Goal: Contribute content: Add original content to the website for others to see

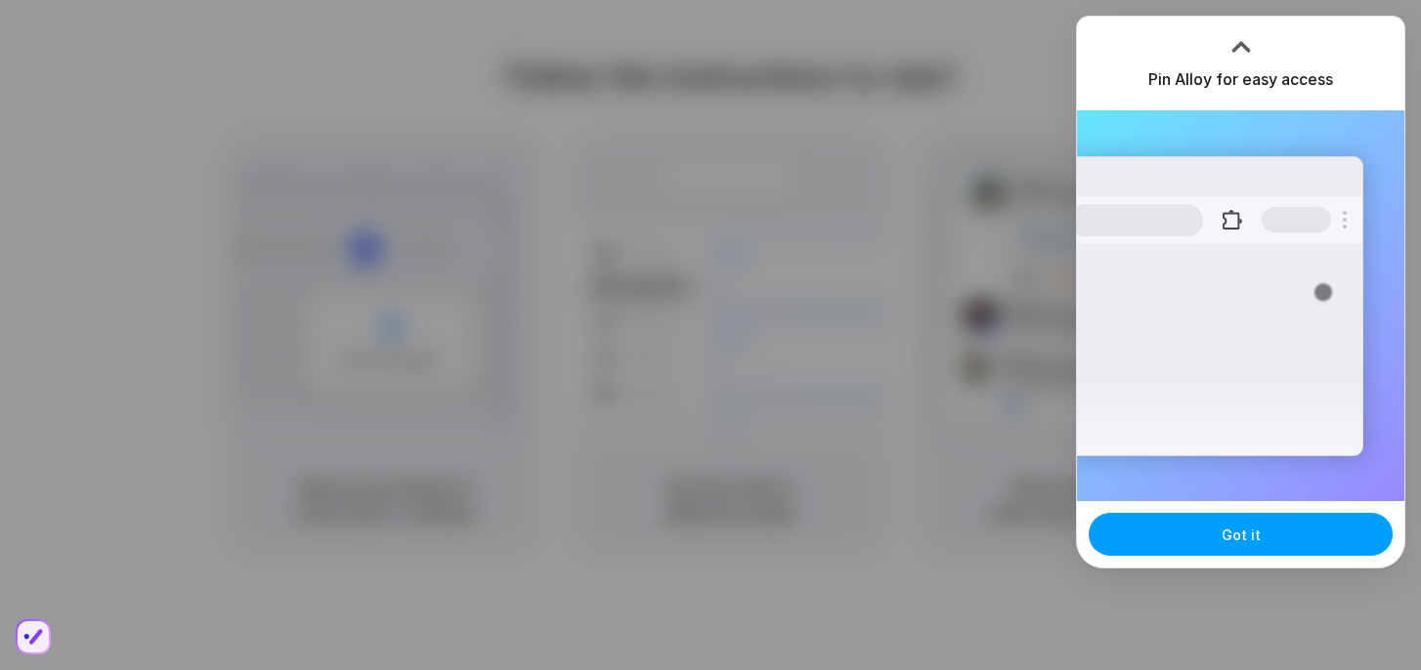
click at [1255, 537] on span "Got it" at bounding box center [1240, 535] width 39 height 21
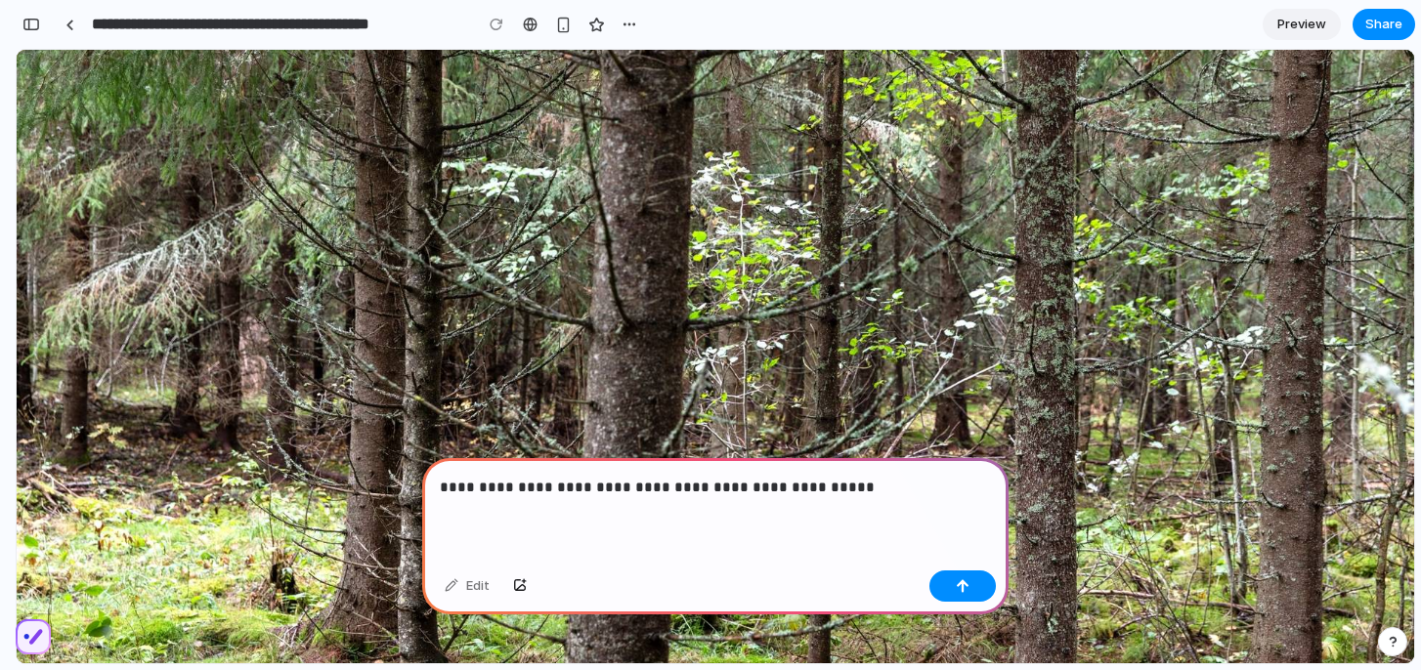
click at [582, 491] on p "**********" at bounding box center [715, 487] width 551 height 23
click at [870, 487] on p "**********" at bounding box center [715, 487] width 551 height 23
click at [970, 588] on button "button" at bounding box center [962, 586] width 66 height 31
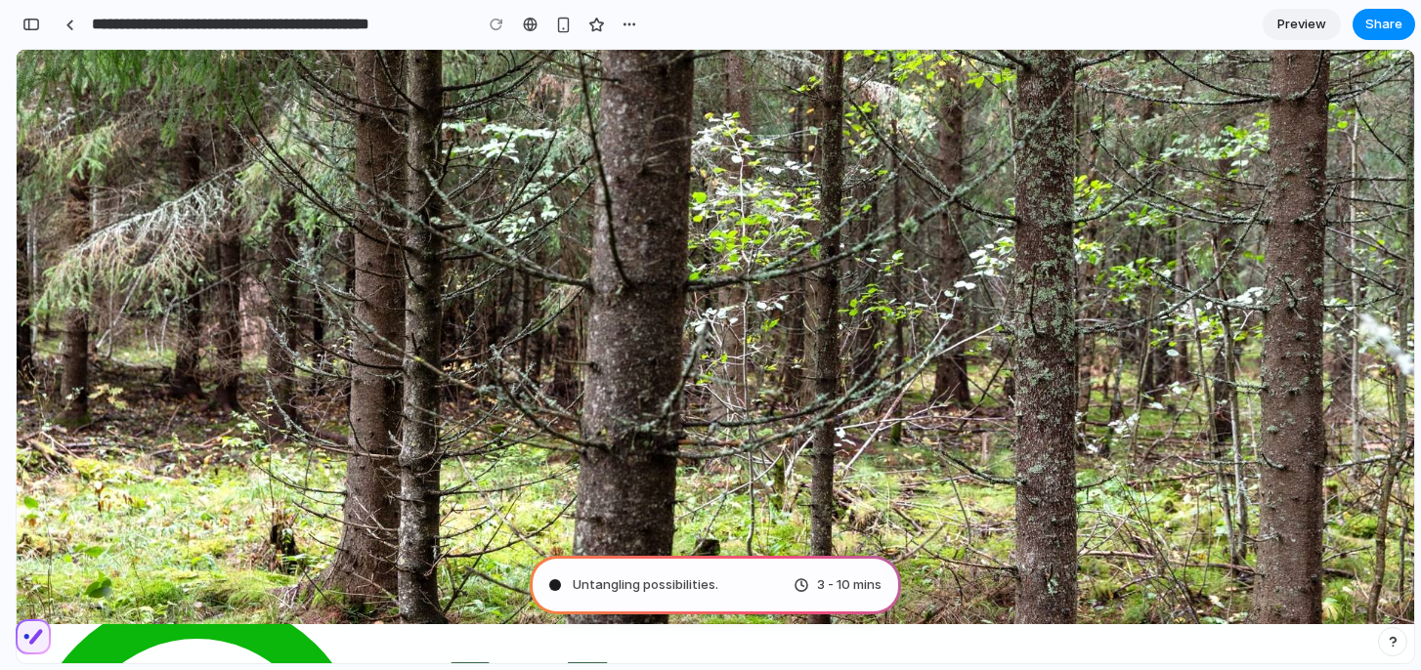
scroll to position [41, 0]
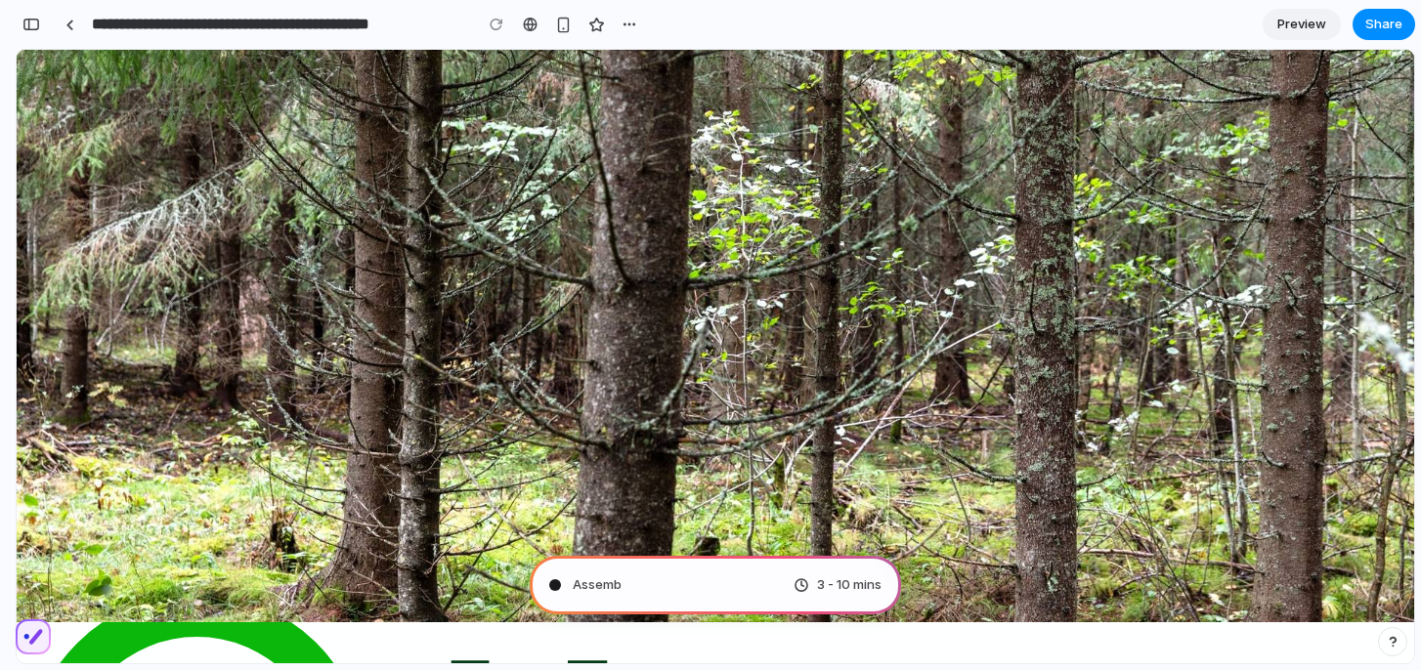
type input "**********"
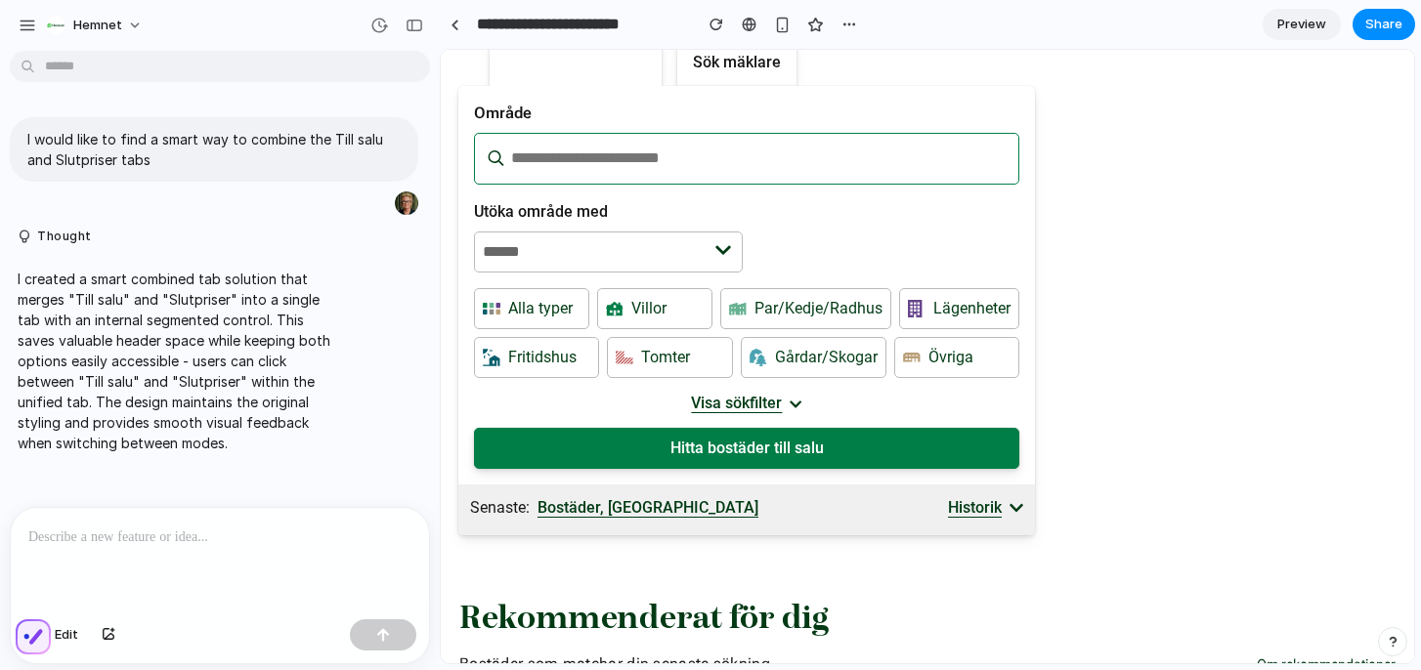
scroll to position [0, 0]
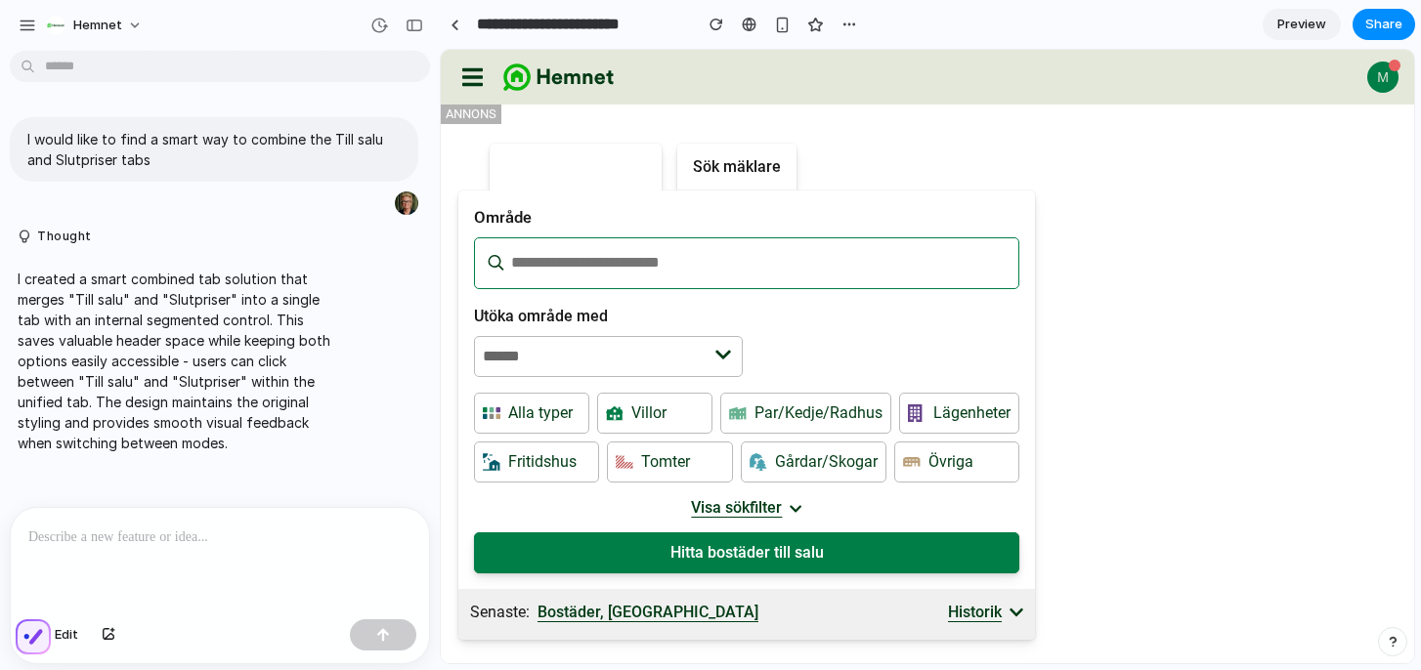
click at [572, 166] on div at bounding box center [572, 167] width 1 height 35
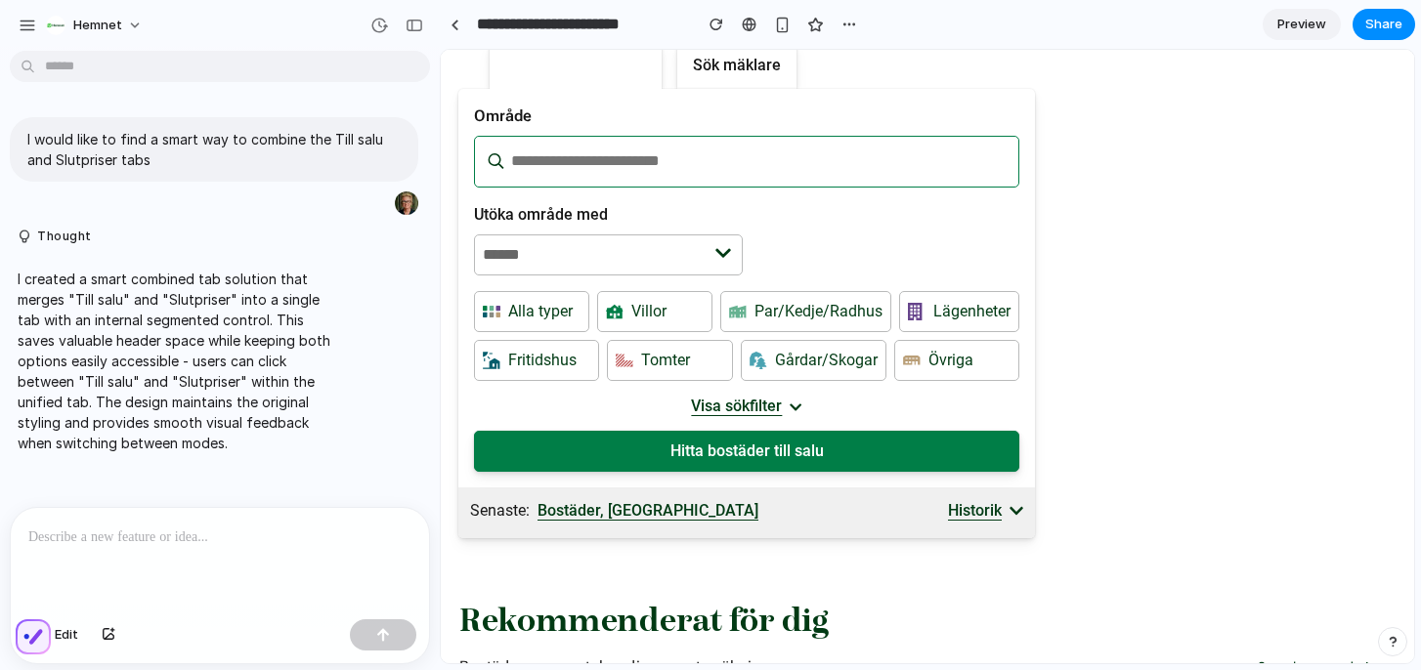
scroll to position [189, 0]
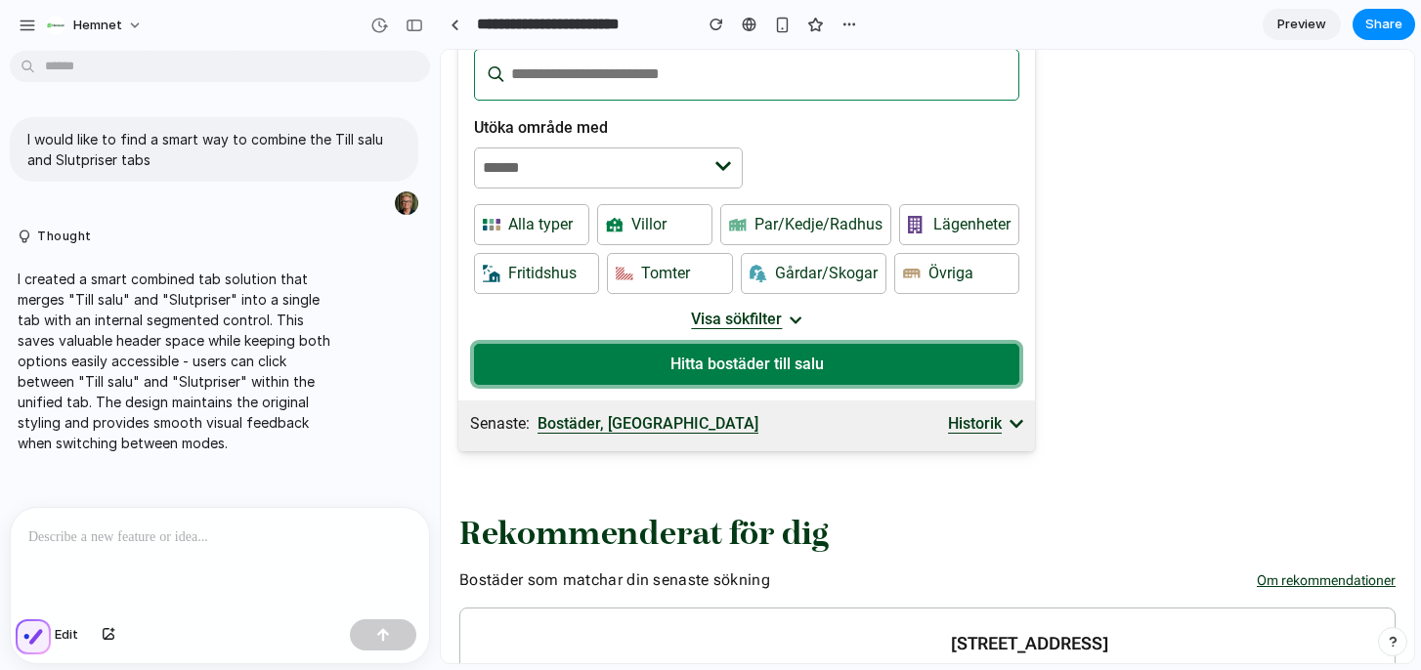
click at [811, 363] on button "Hitta bostäder till salu" at bounding box center [746, 364] width 545 height 41
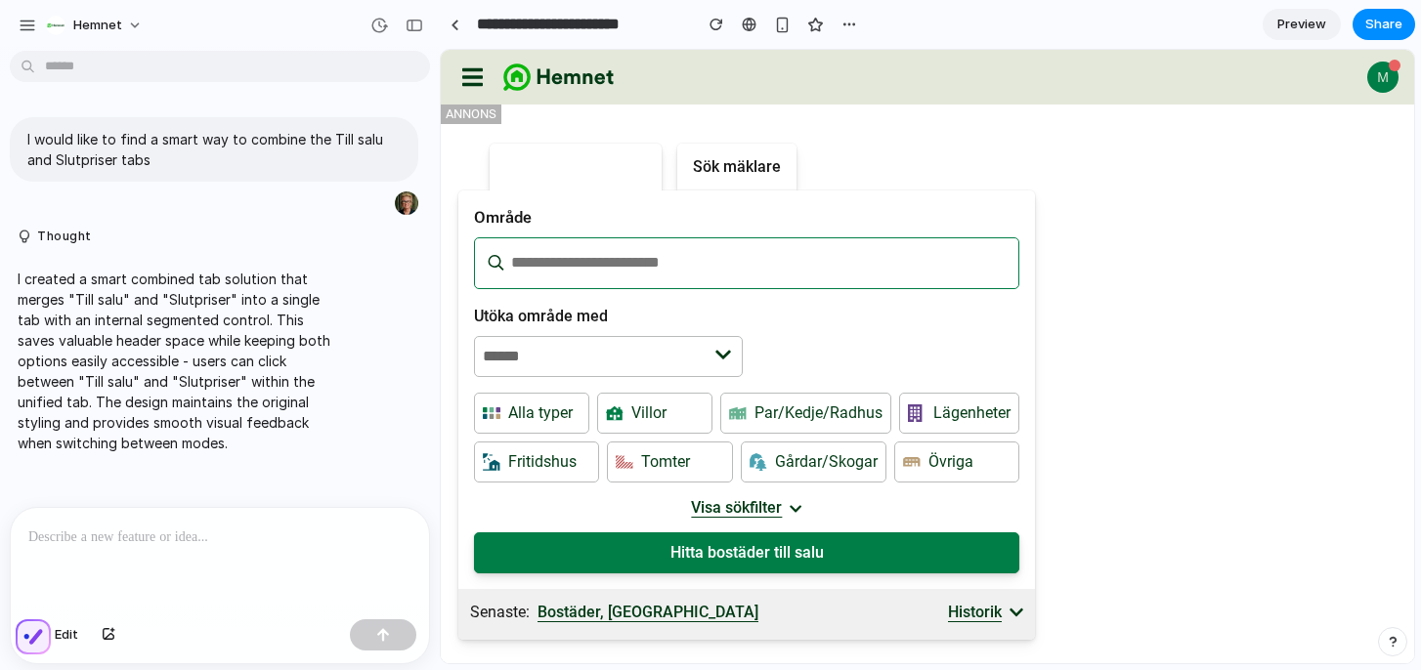
scroll to position [0, 0]
click at [626, 263] on input "Område" at bounding box center [759, 262] width 501 height 33
type input "*********"
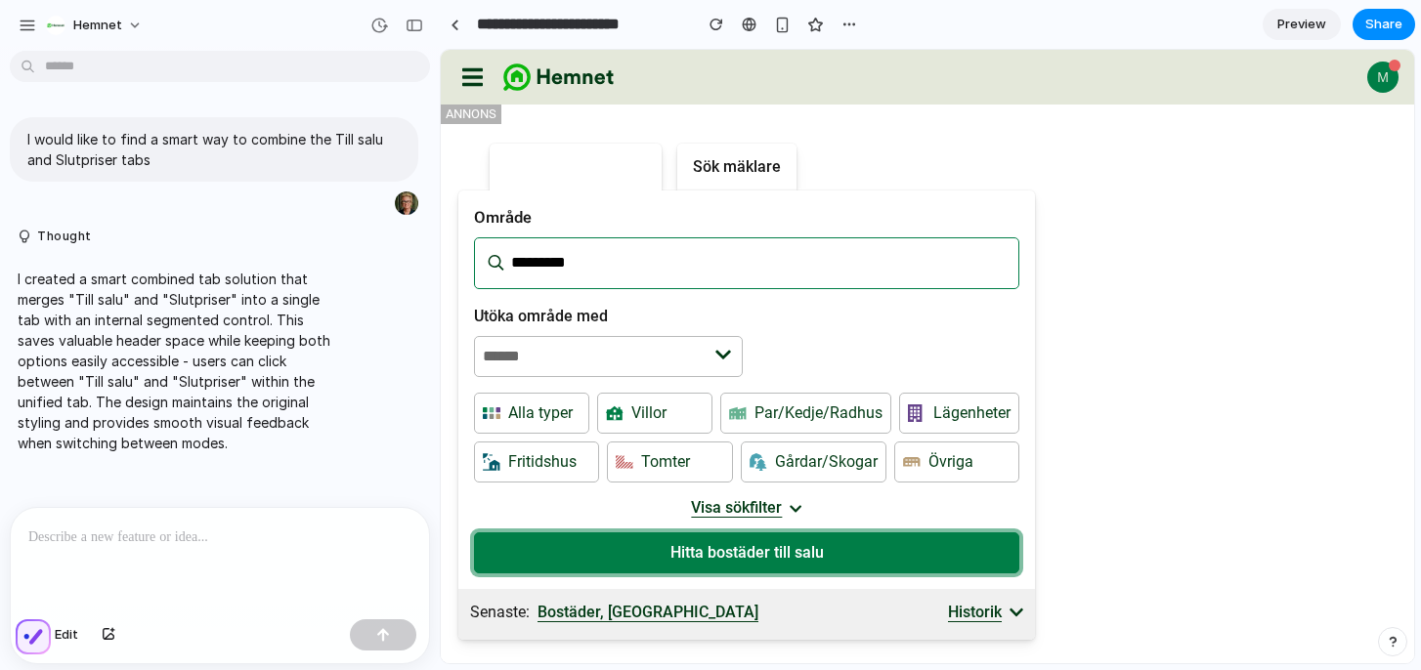
click at [673, 546] on button "Hitta bostäder till salu" at bounding box center [746, 553] width 545 height 41
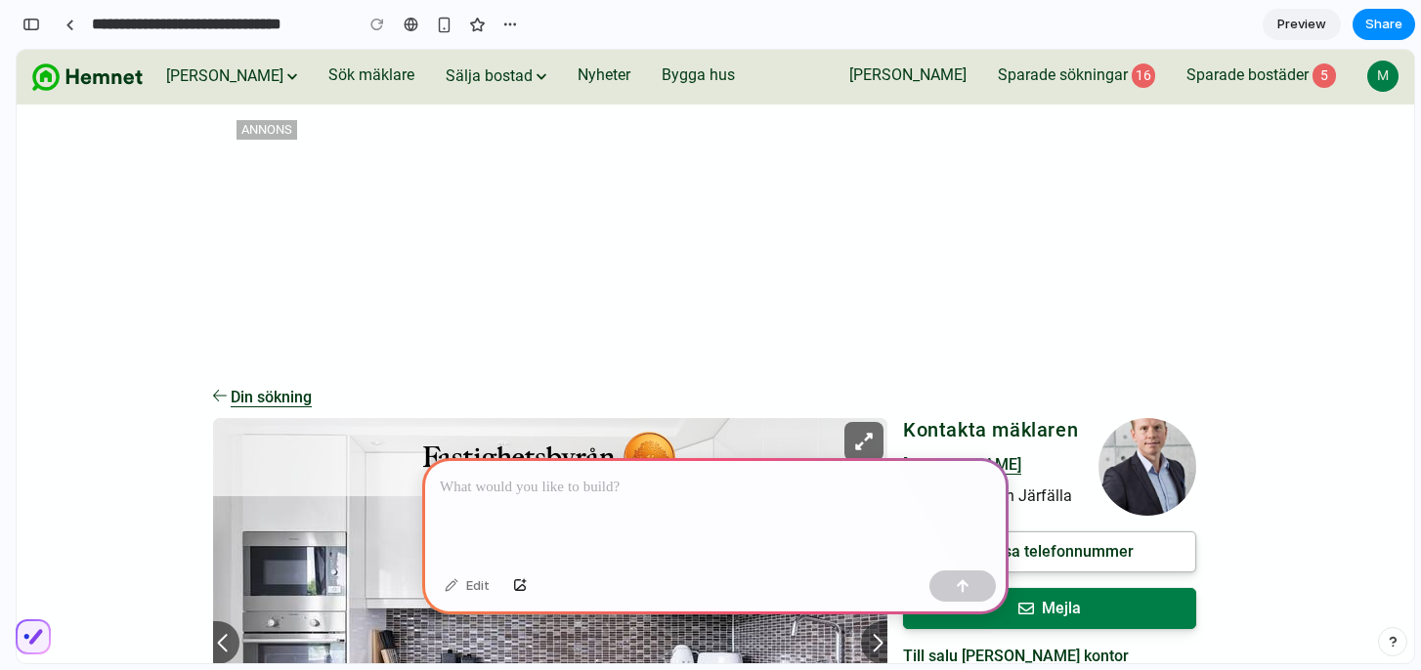
click at [606, 482] on p at bounding box center [715, 487] width 551 height 23
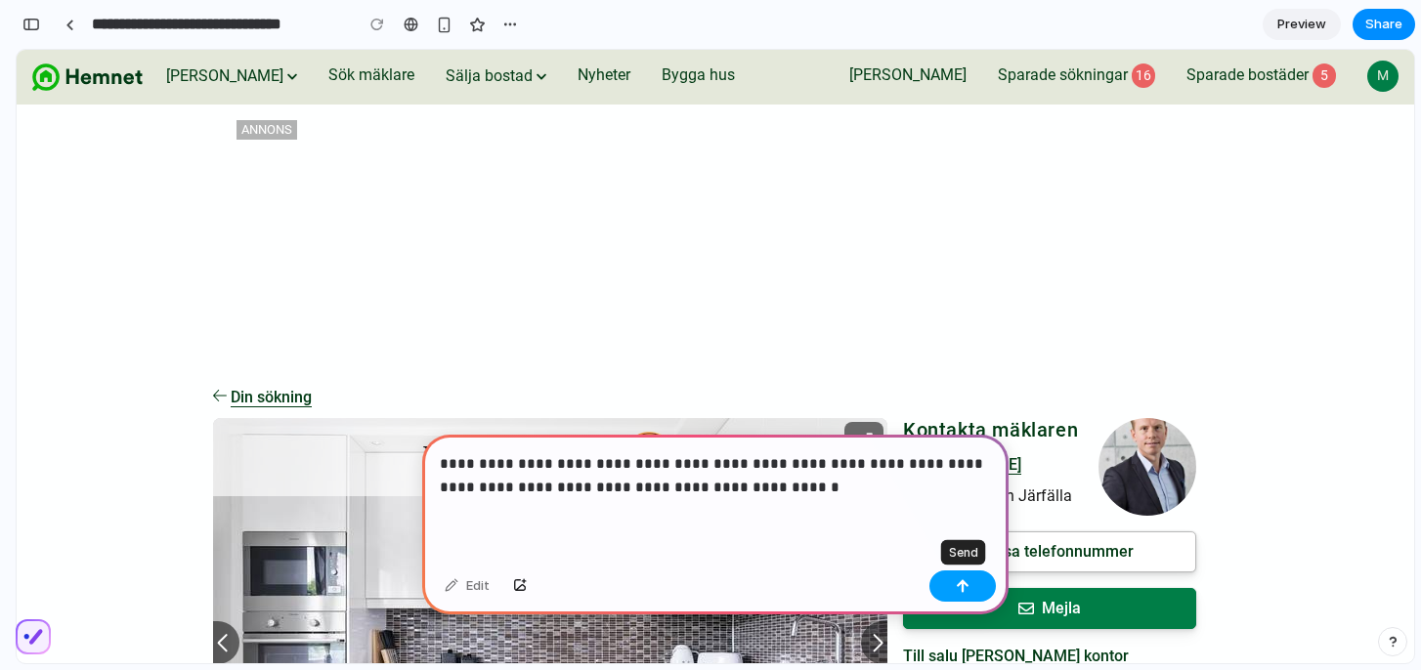
click at [957, 586] on div "button" at bounding box center [963, 586] width 14 height 14
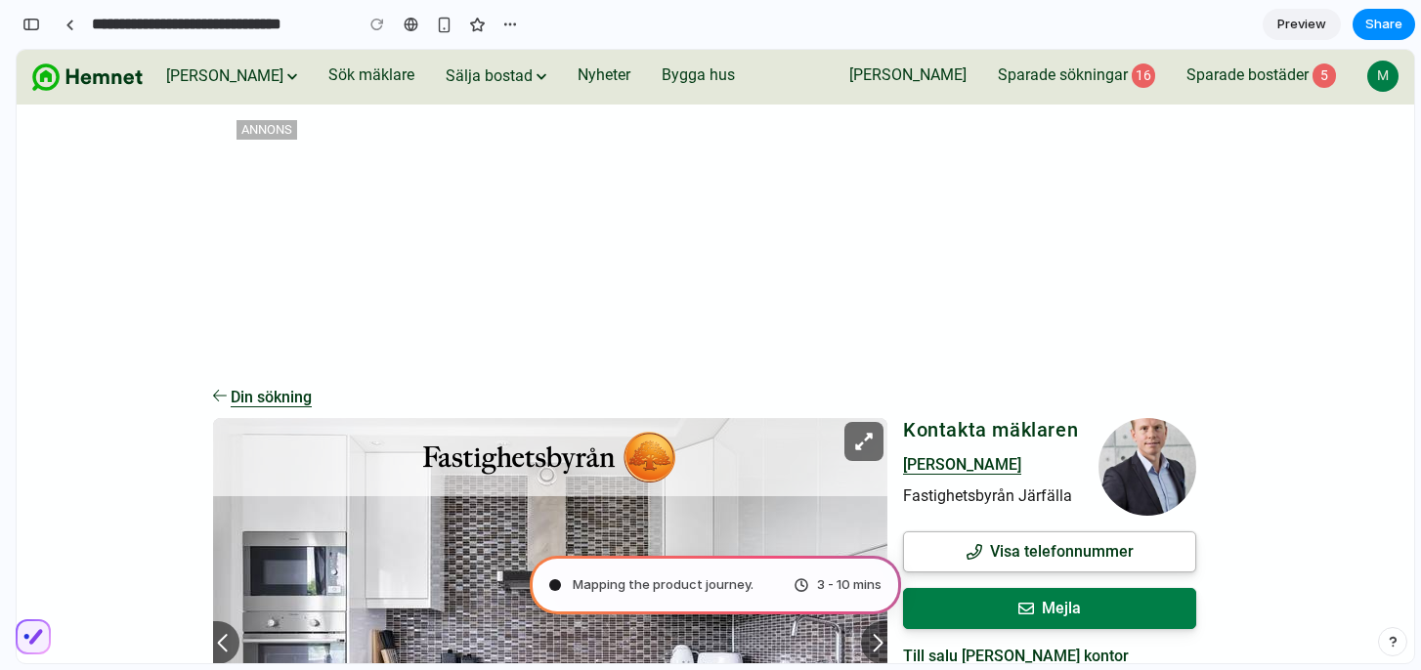
type input "**********"
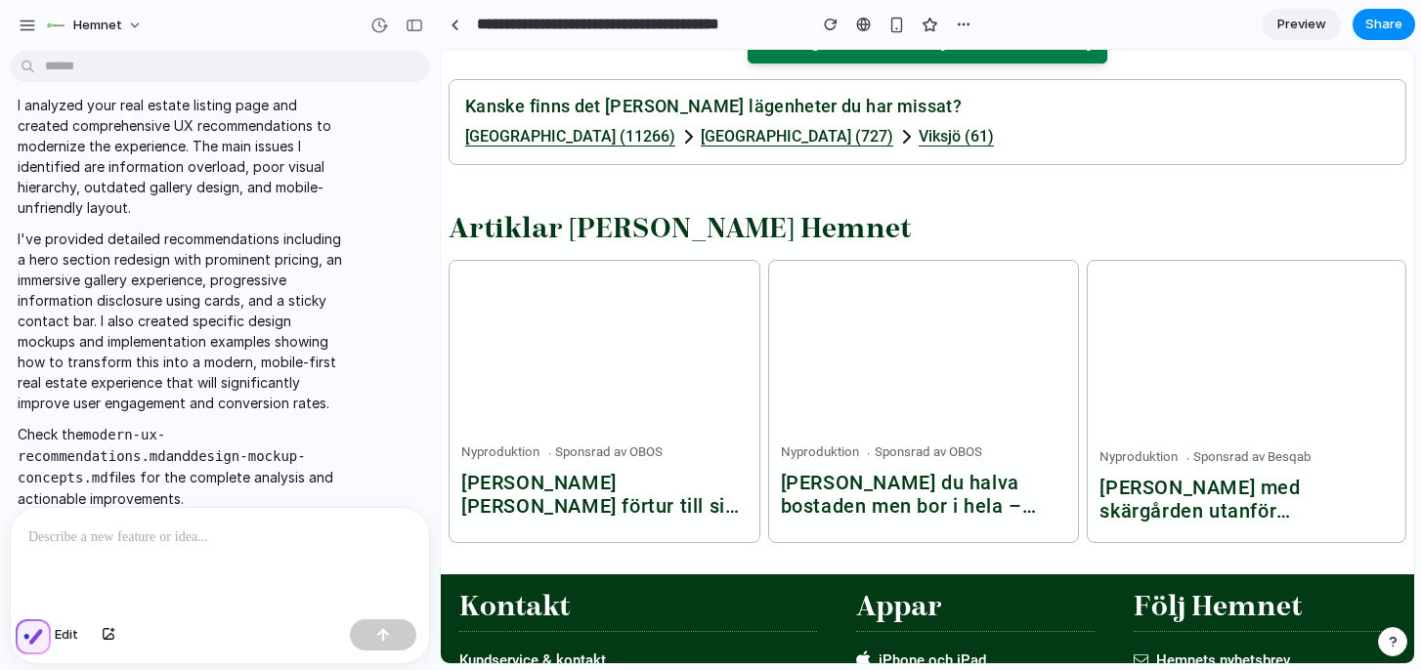
scroll to position [5862, 0]
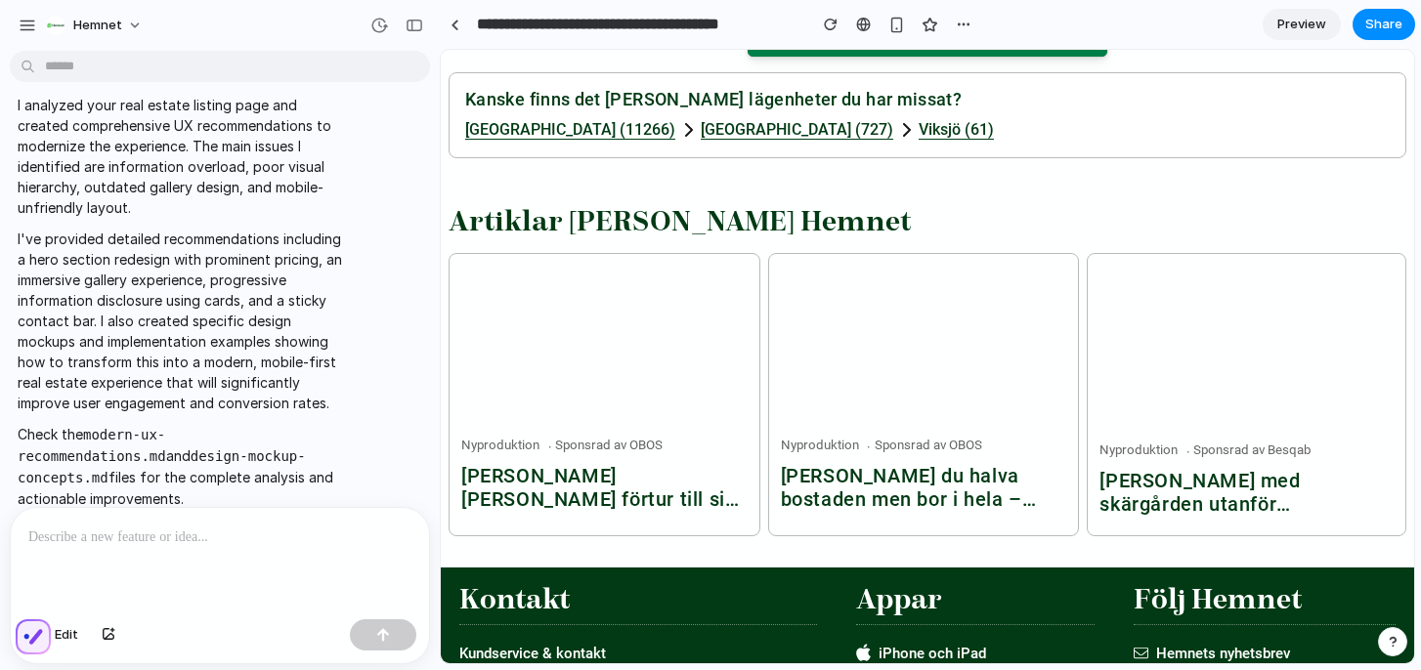
click at [1292, 22] on span "Preview" at bounding box center [1301, 25] width 49 height 20
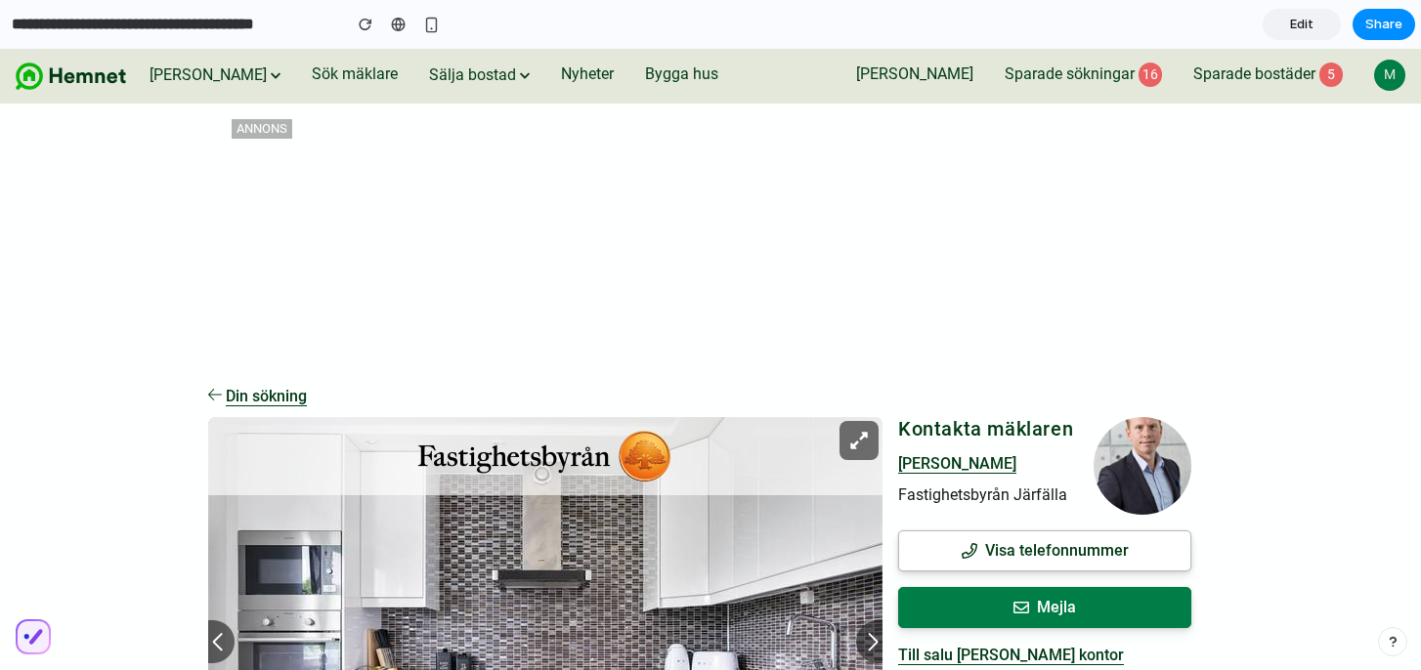
click at [710, 335] on div at bounding box center [710, 335] width 0 height 0
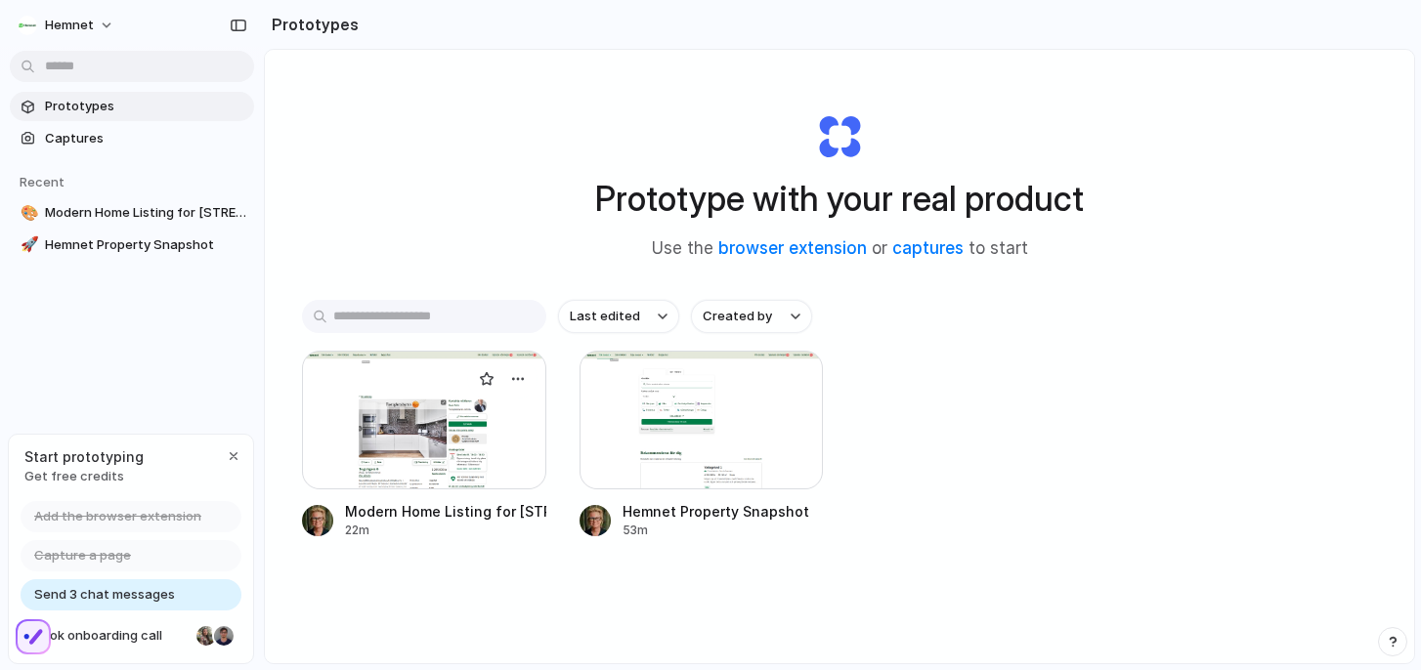
click at [474, 434] on div at bounding box center [424, 420] width 244 height 139
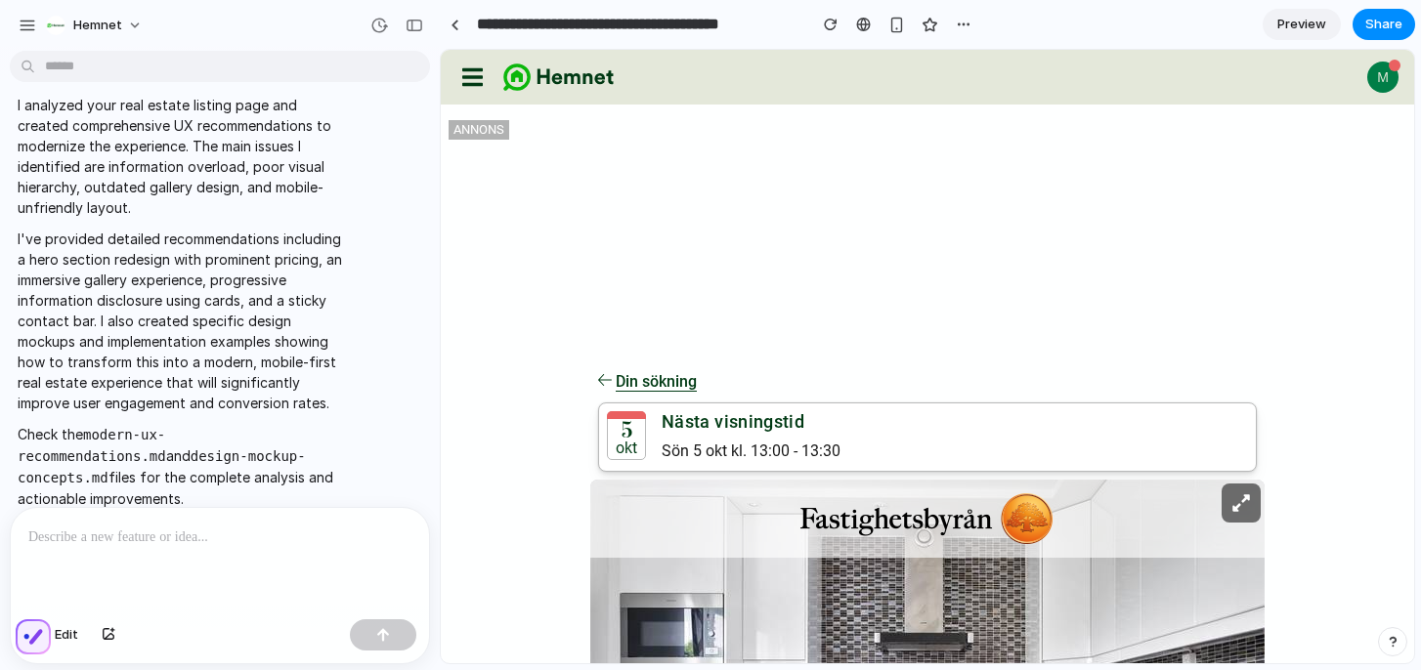
click at [81, 547] on p at bounding box center [219, 537] width 383 height 23
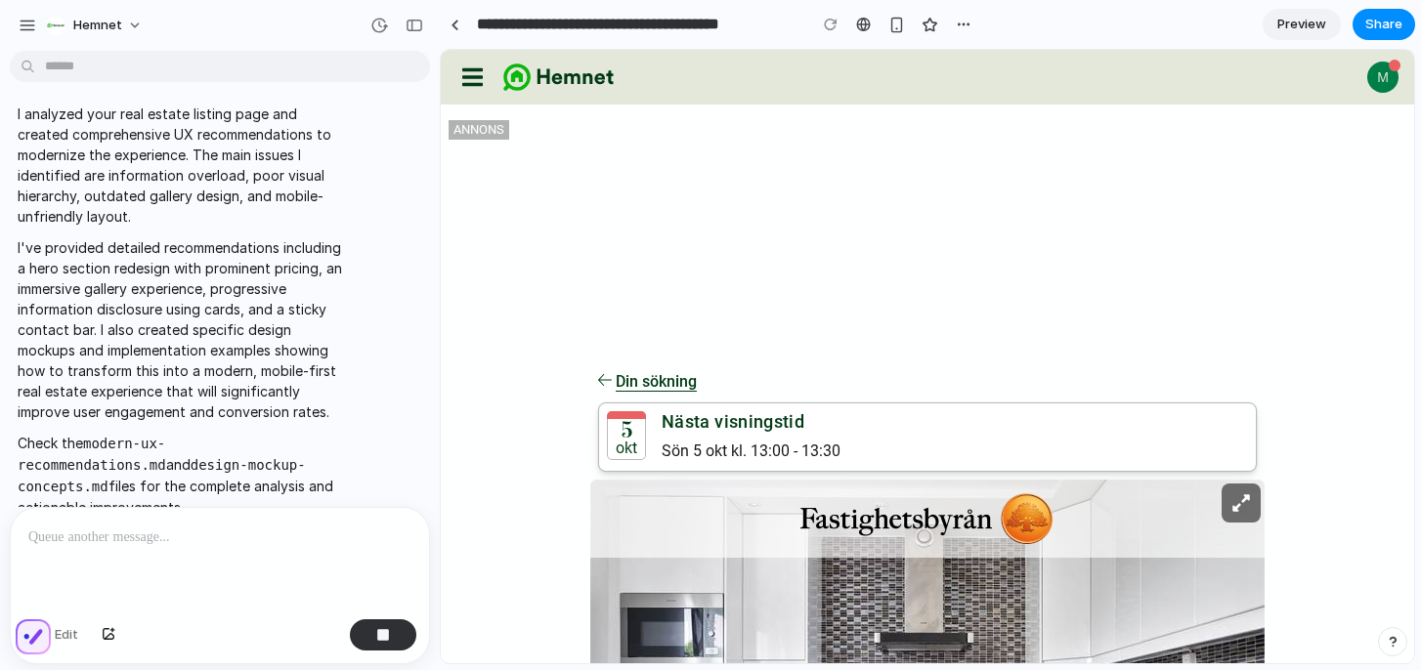
scroll to position [333, 0]
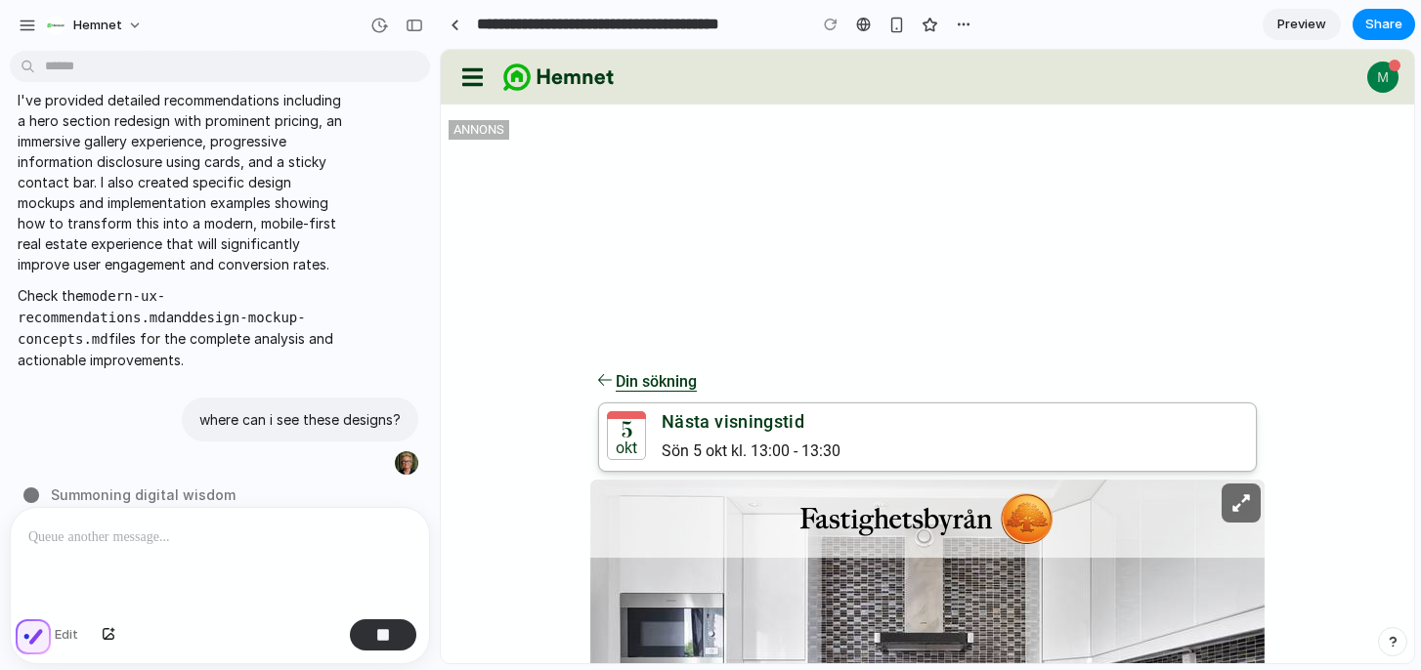
click at [166, 295] on code "modern-ux-recommendations.md" at bounding box center [92, 306] width 149 height 37
click at [959, 20] on div "button" at bounding box center [964, 25] width 16 height 16
click at [897, 25] on div "Duplicate Delete" at bounding box center [710, 335] width 1421 height 670
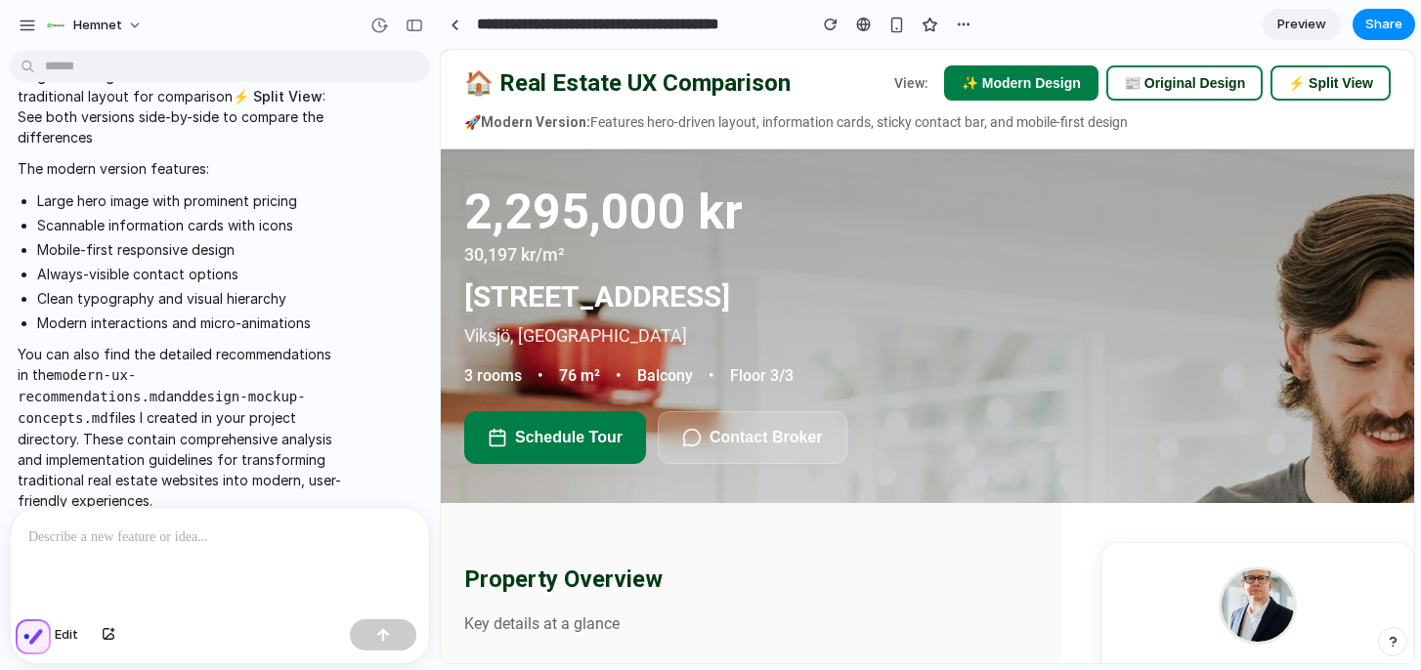
scroll to position [0, 0]
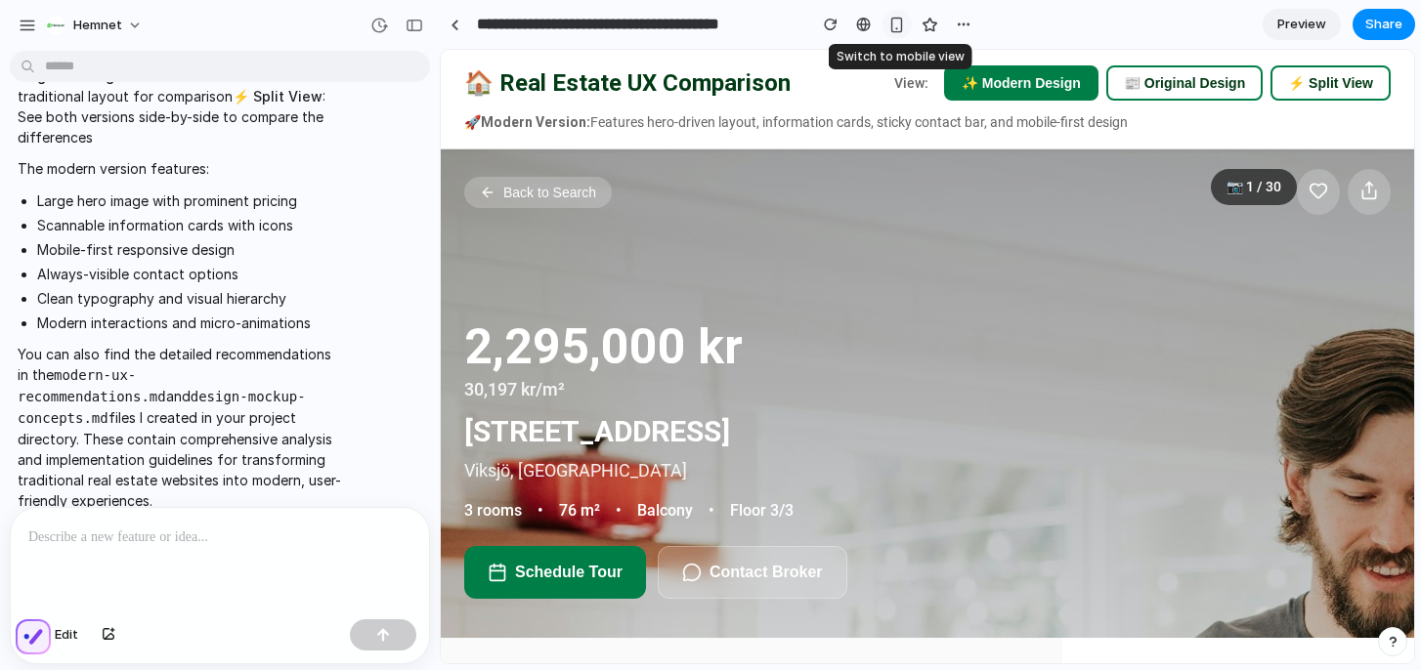
click at [897, 24] on div "button" at bounding box center [896, 25] width 17 height 17
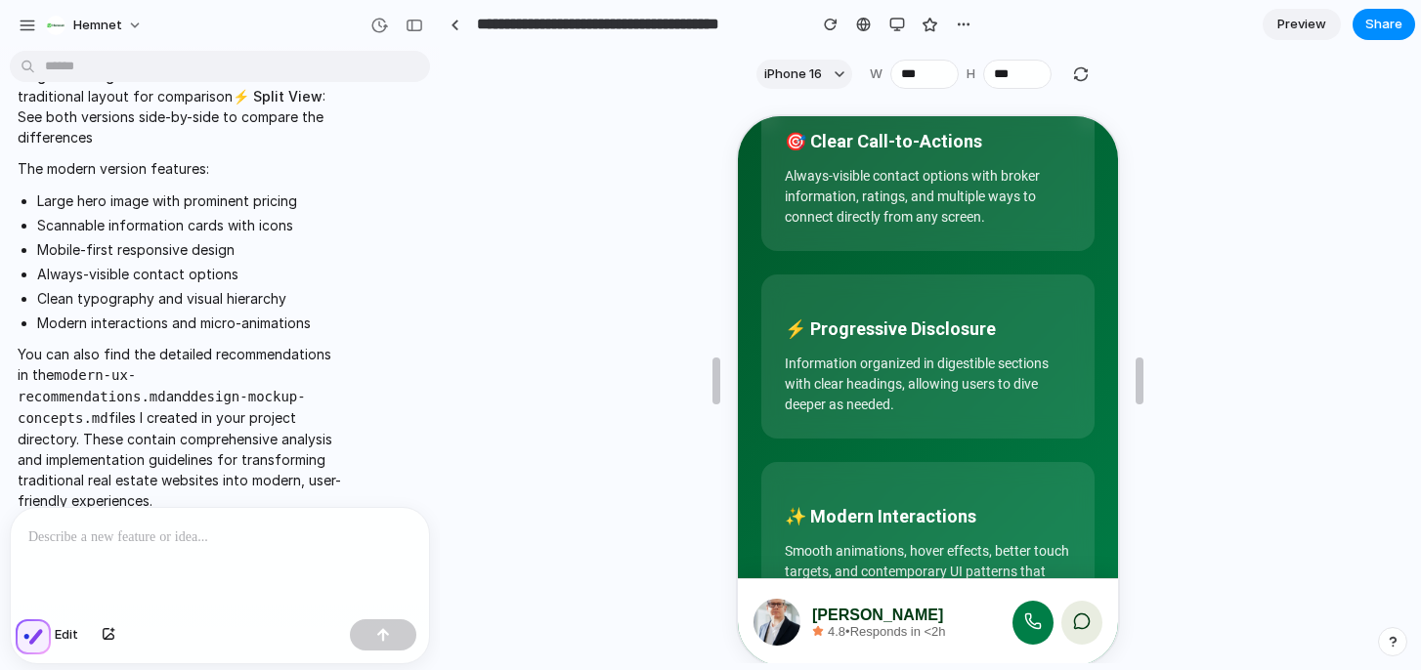
scroll to position [35, 0]
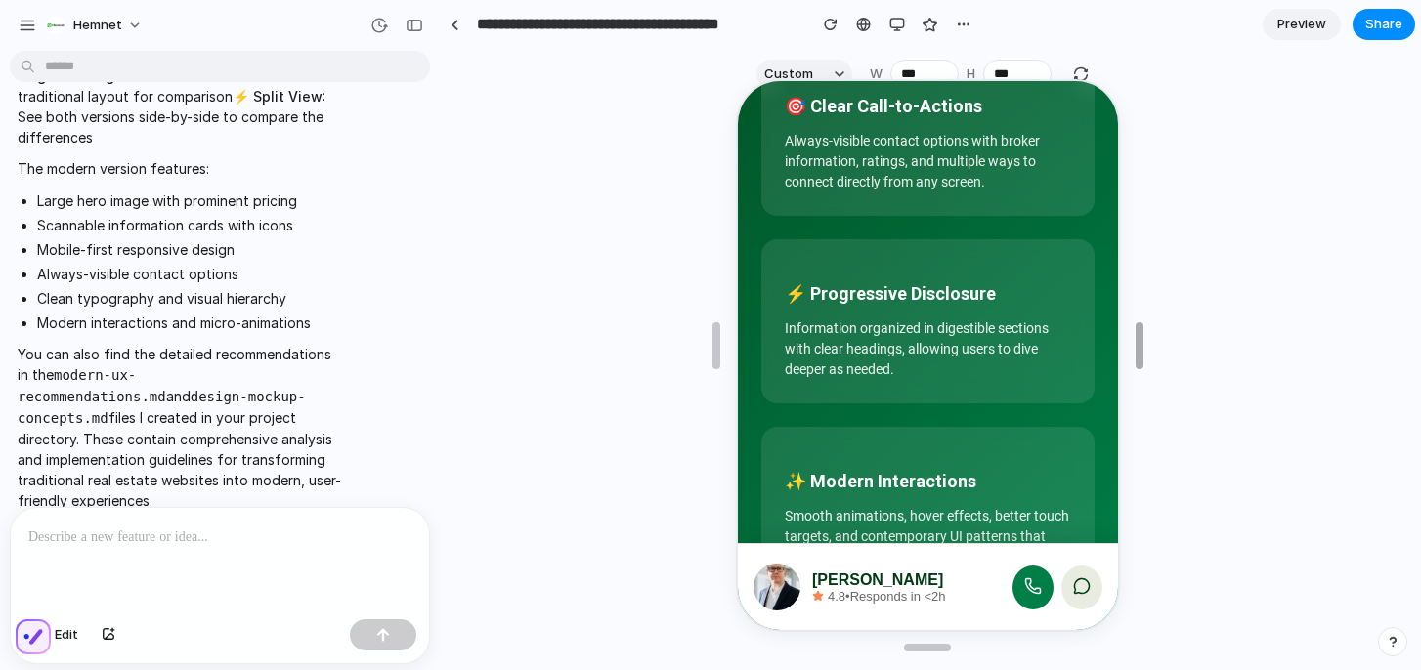
type input "***"
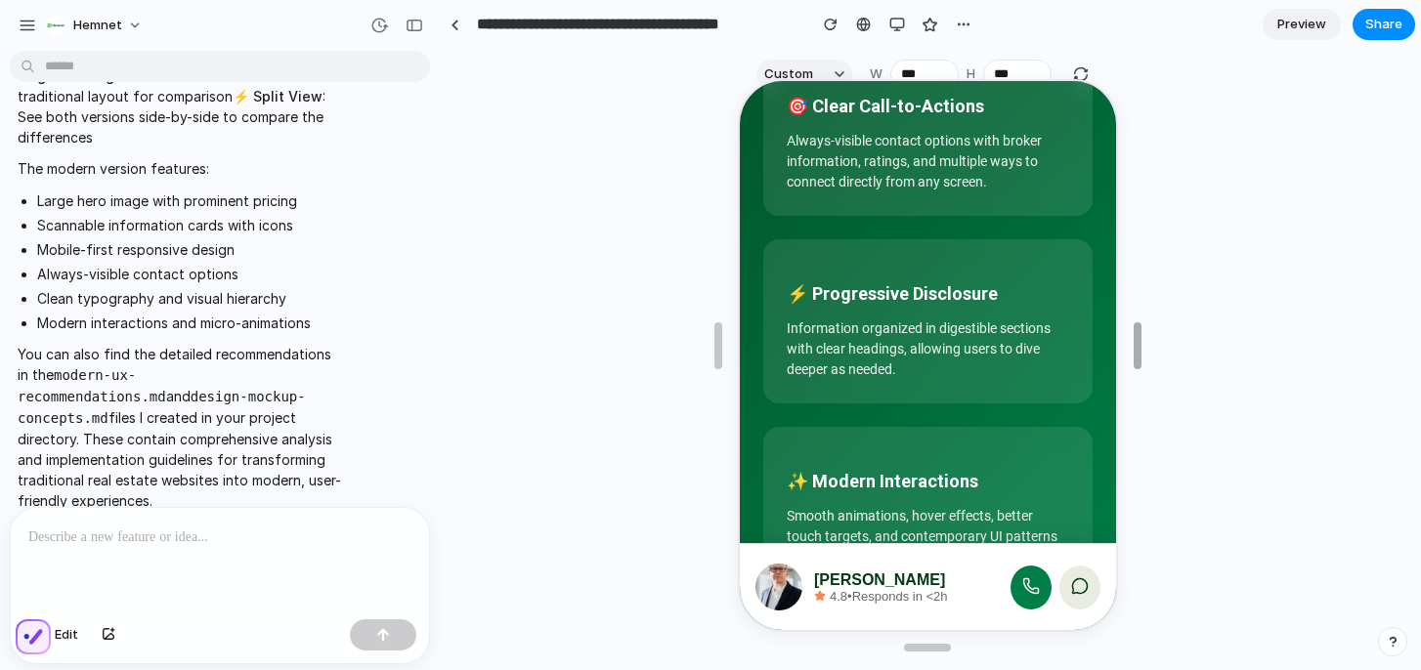
drag, startPoint x: 1135, startPoint y: 337, endPoint x: 1134, endPoint y: 477, distance: 139.8
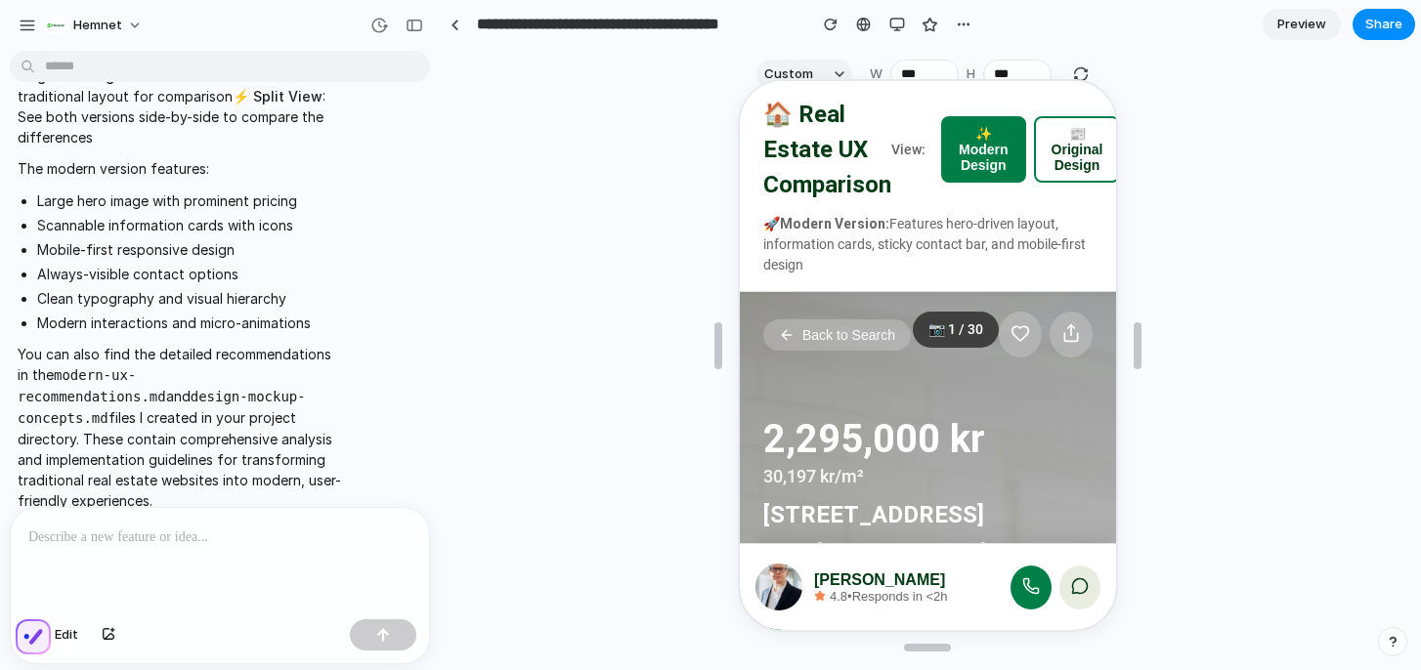
scroll to position [0, 0]
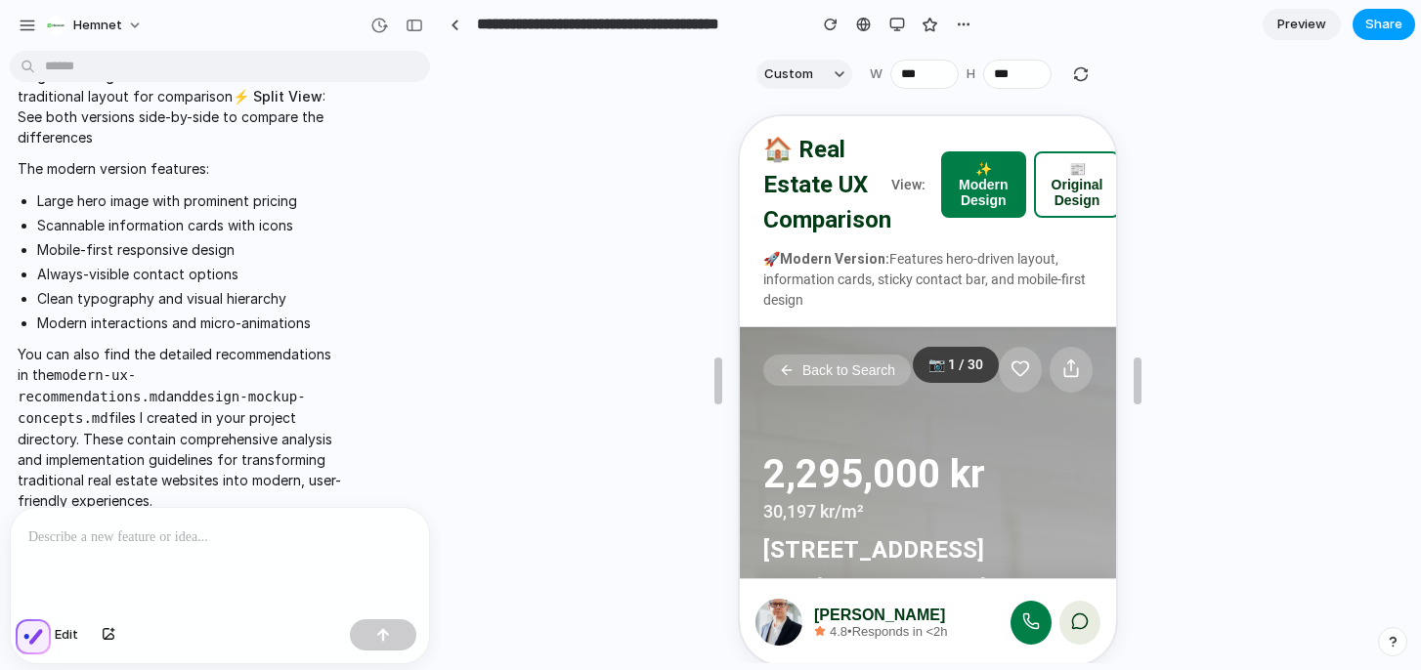
click at [1382, 19] on span "Share" at bounding box center [1383, 25] width 37 height 20
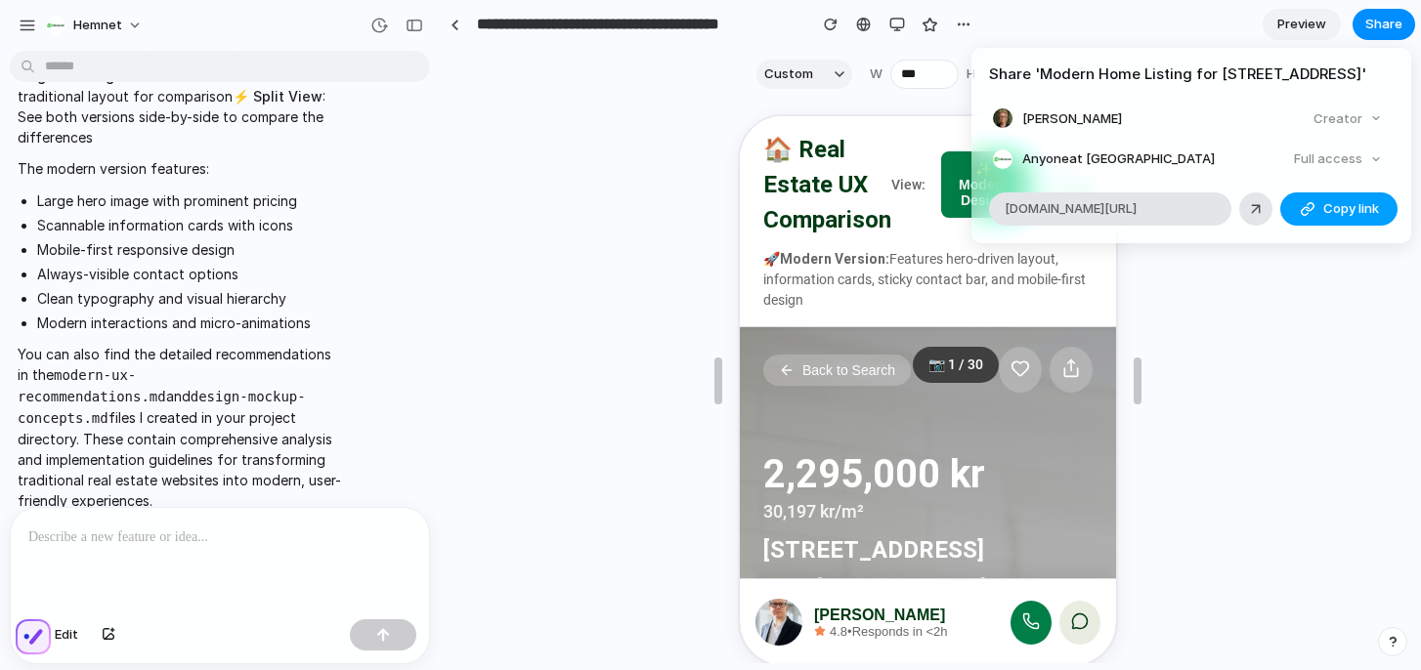
click at [1338, 211] on span "Copy link" at bounding box center [1351, 209] width 56 height 20
